Goal: Navigation & Orientation: Find specific page/section

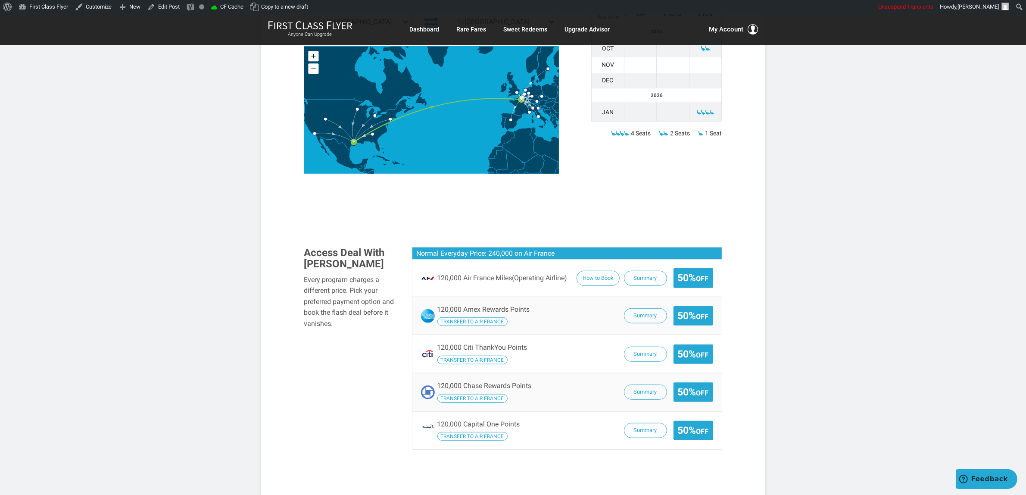
scroll to position [808, 0]
click at [54, 5] on link "First Class Flyer" at bounding box center [43, 7] width 56 height 14
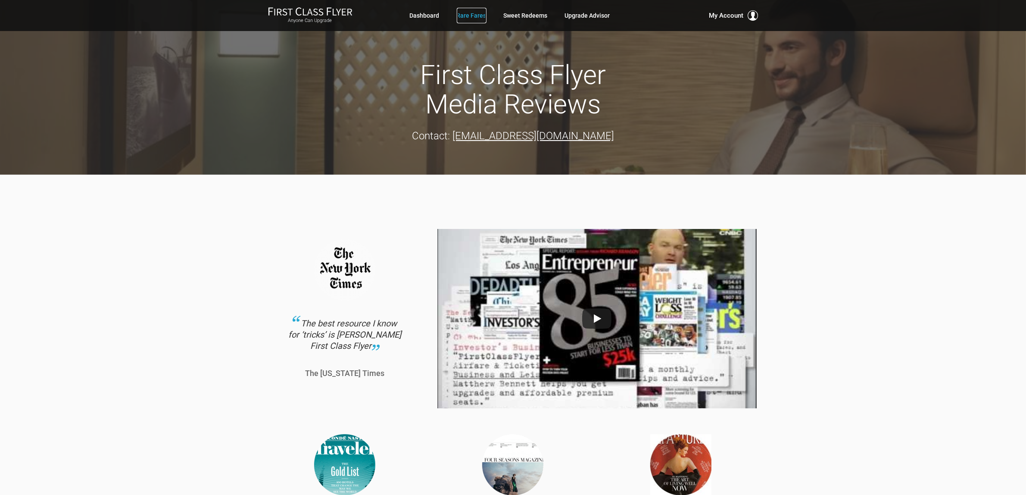
click at [471, 18] on link "Rare Fares" at bounding box center [472, 16] width 30 height 16
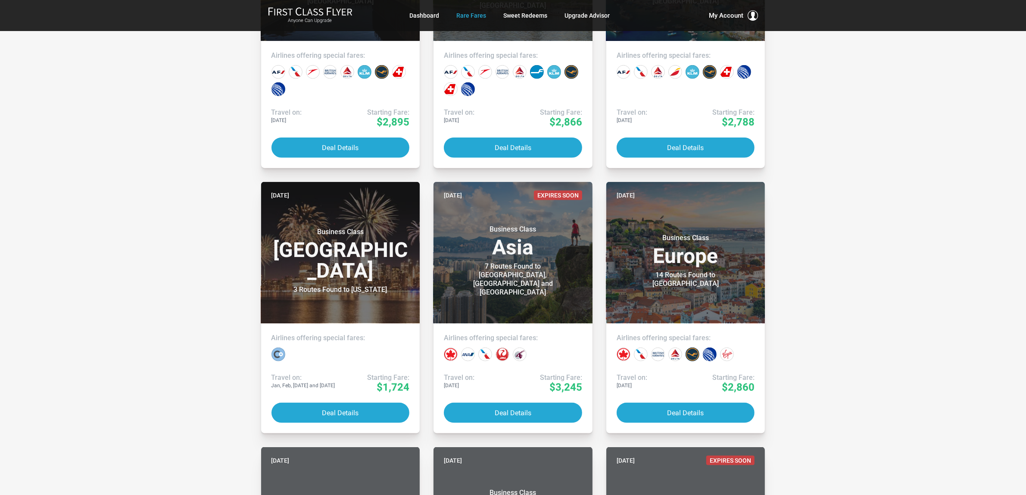
scroll to position [1024, 0]
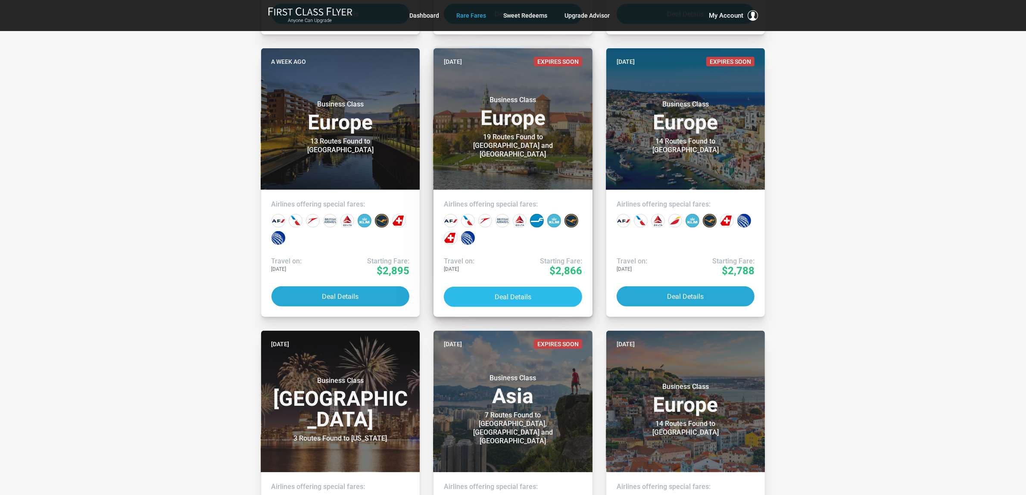
click at [535, 300] on button "Deal Details" at bounding box center [513, 297] width 138 height 20
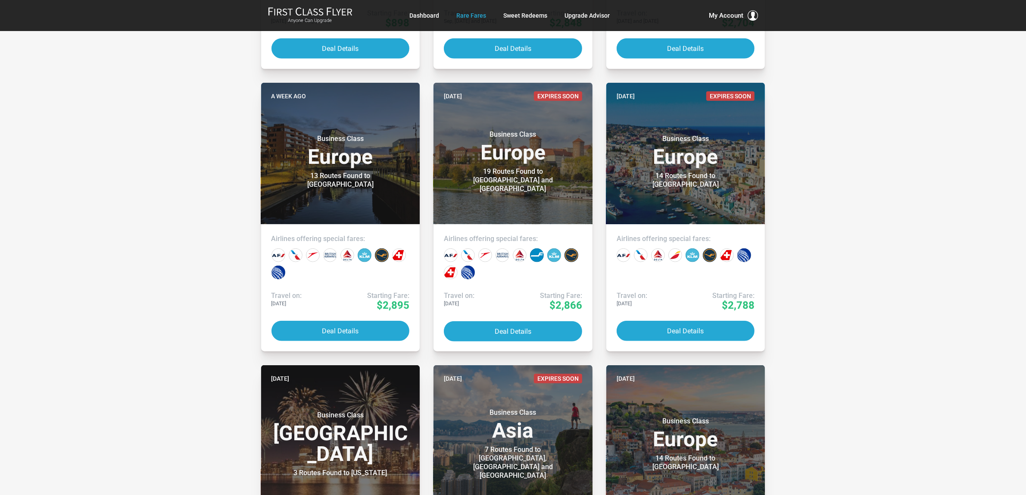
scroll to position [970, 0]
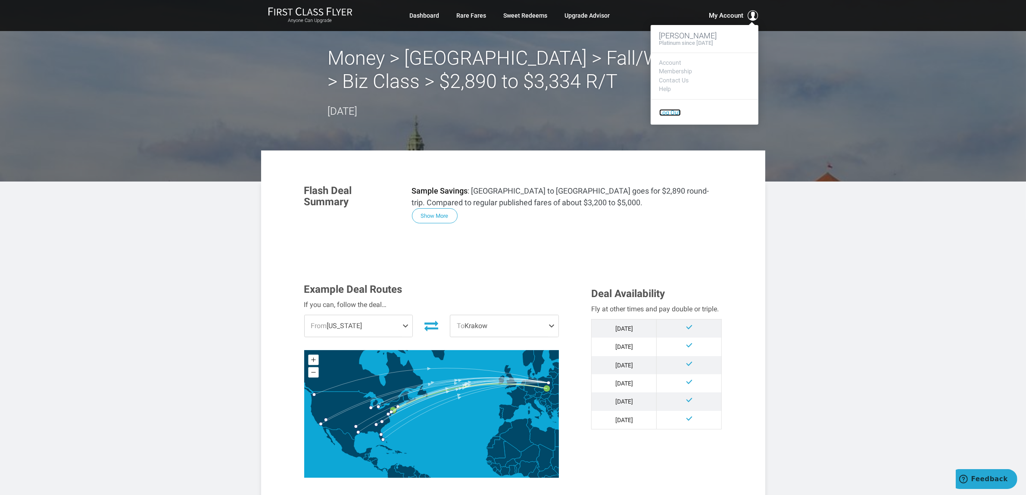
click at [664, 112] on link "Log Out" at bounding box center [671, 112] width 22 height 7
